Goal: Check status: Check status

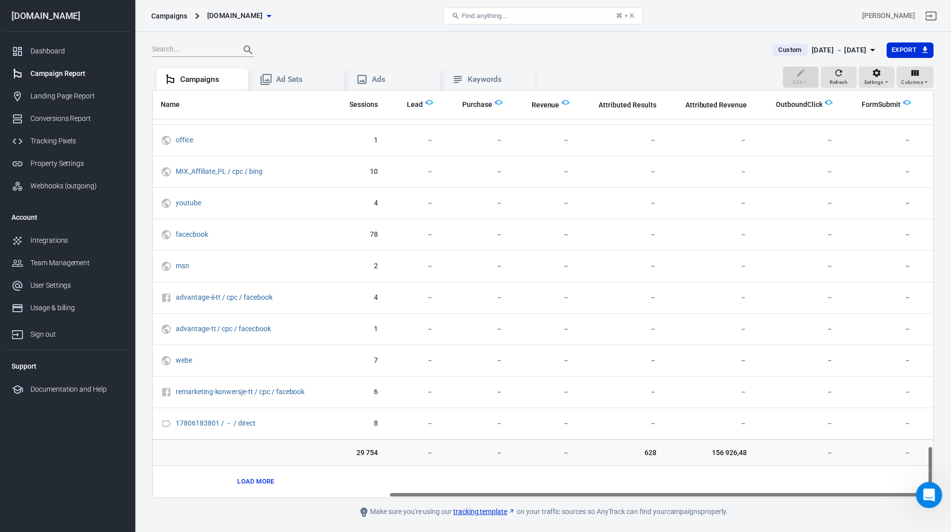
scroll to position [2794, 338]
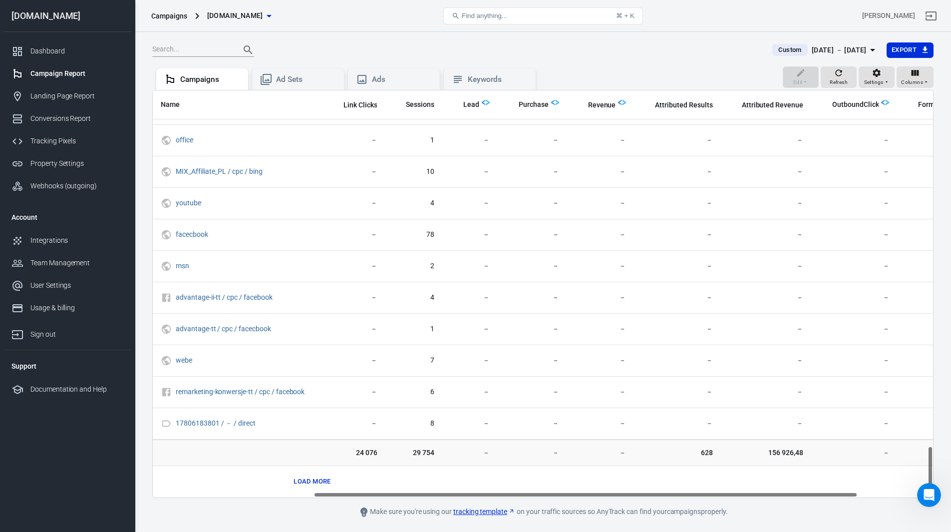
drag, startPoint x: 634, startPoint y: 496, endPoint x: 795, endPoint y: 492, distance: 161.3
click at [795, 492] on div "Name Amount Spent ROAS Impressions Link Clicks Sessions Lead Purchase Revenue A…" at bounding box center [543, 293] width 780 height 407
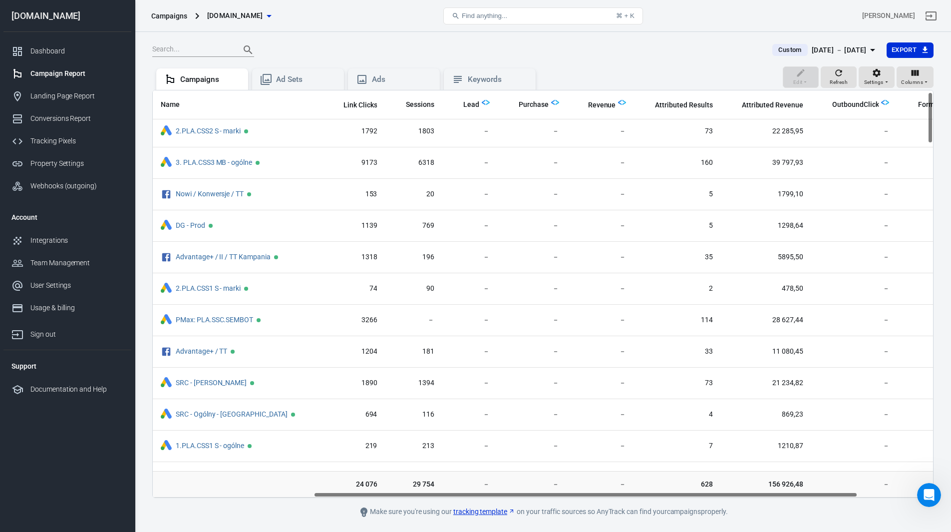
scroll to position [0, 231]
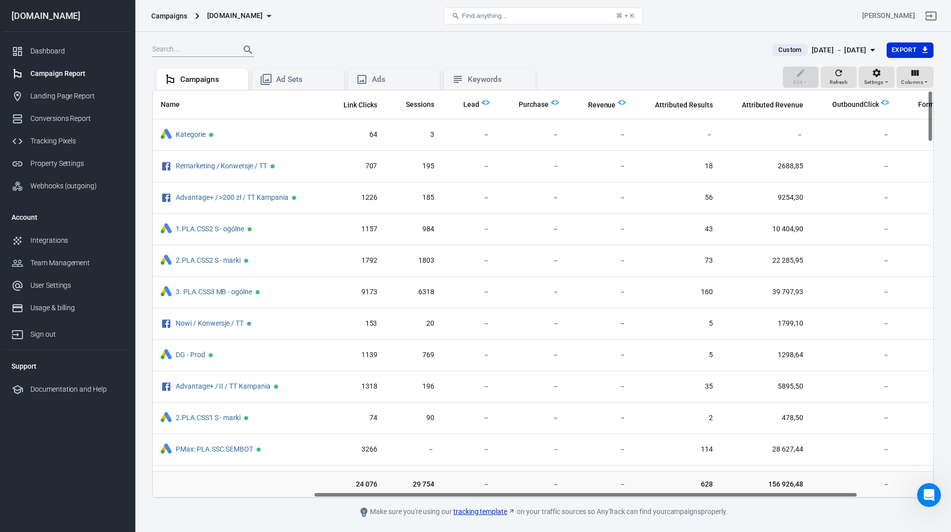
drag, startPoint x: 928, startPoint y: 431, endPoint x: 910, endPoint y: 115, distance: 316.6
click at [910, 116] on div "Name Amount Spent ROAS Impressions Link Clicks Sessions Lead Purchase Revenue A…" at bounding box center [542, 294] width 781 height 408
click at [693, 103] on span "Attributed Results" at bounding box center [683, 105] width 57 height 10
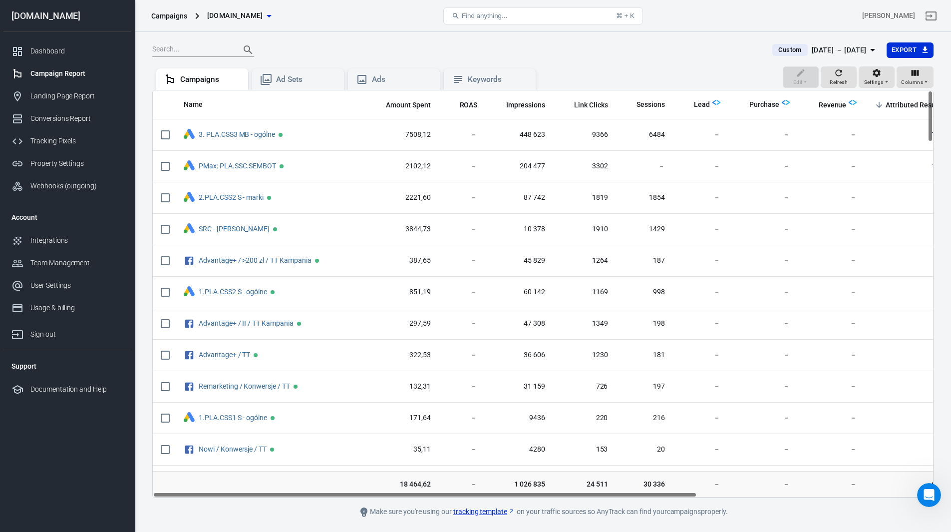
drag, startPoint x: 672, startPoint y: 493, endPoint x: 611, endPoint y: 493, distance: 60.9
click at [611, 493] on div "Name Amount Spent ROAS Impressions Link Clicks Sessions Lead Purchase Revenue A…" at bounding box center [543, 293] width 780 height 407
drag, startPoint x: 243, startPoint y: 136, endPoint x: 473, endPoint y: 244, distance: 254.2
click at [243, 136] on link "3. PLA.CSS3 MB - ogólne" at bounding box center [237, 134] width 76 height 8
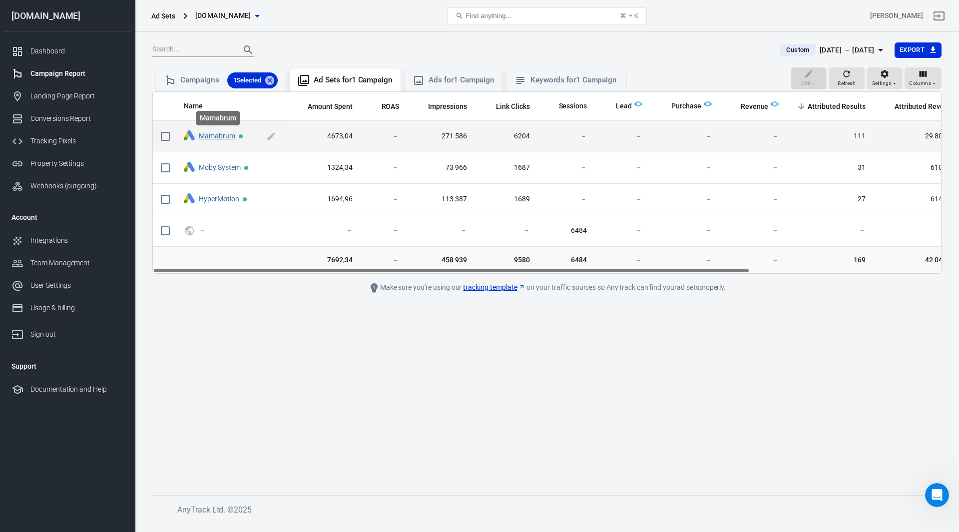
click at [216, 134] on link "Mamabrum" at bounding box center [217, 136] width 36 height 8
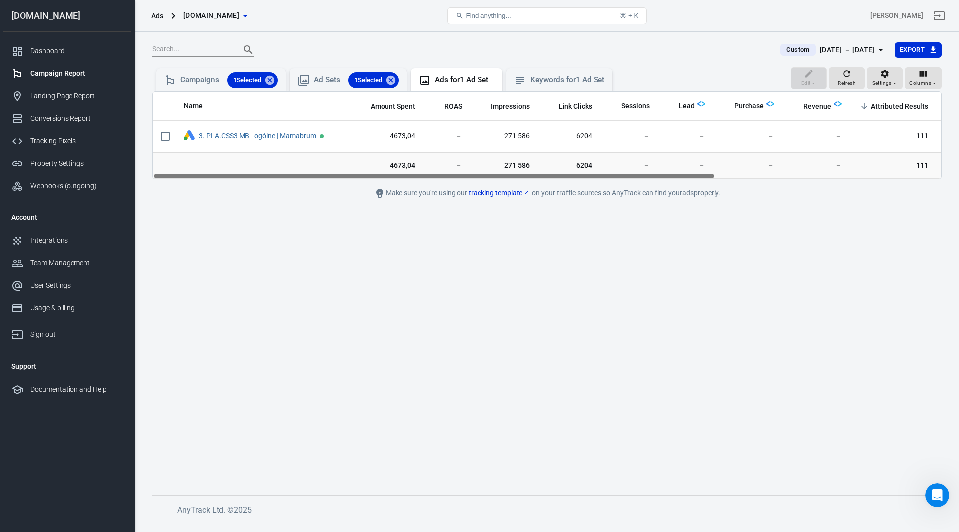
drag, startPoint x: 663, startPoint y: 176, endPoint x: 477, endPoint y: 198, distance: 187.0
click at [478, 198] on main "Custom [DATE] － [DATE] Export Edit Refresh Settings Columns Campaigns 1 Selecte…" at bounding box center [546, 260] width 789 height 437
